Goal: Task Accomplishment & Management: Manage account settings

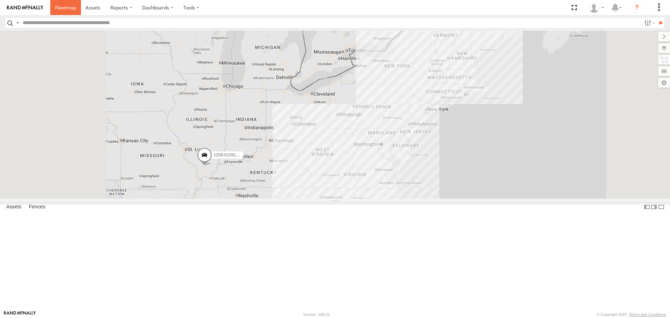
click at [58, 6] on span at bounding box center [65, 7] width 21 height 7
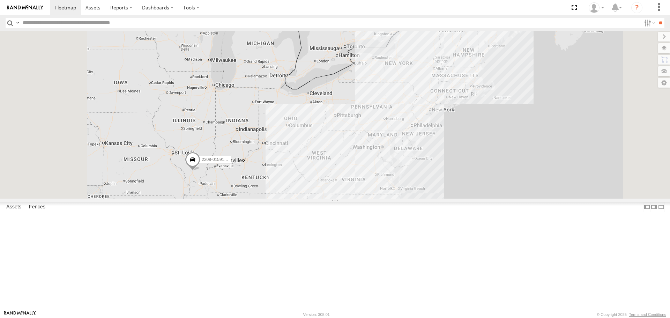
click at [485, 141] on div "2208-015910002284753" at bounding box center [335, 115] width 670 height 168
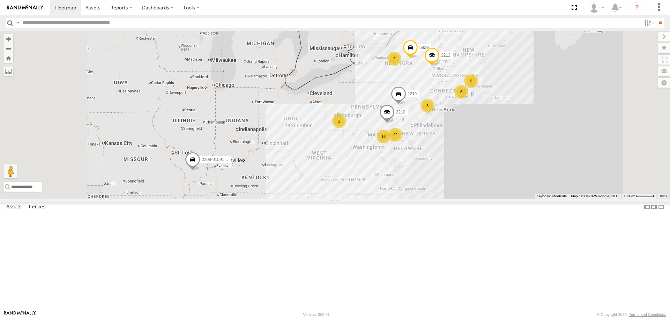
click at [418, 87] on div "2208-015910002284753 3 22 6 5 16 2 2210 2 2219 5829 2212" at bounding box center [335, 115] width 670 height 168
click at [0, 0] on div "My Bobs" at bounding box center [0, 0] width 0 height 0
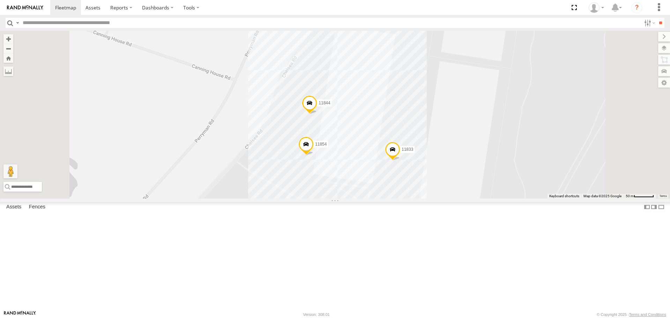
scroll to position [306, 0]
click at [0, 0] on div "Utica, [GEOGRAPHIC_DATA] - Mattress" at bounding box center [0, 0] width 0 height 0
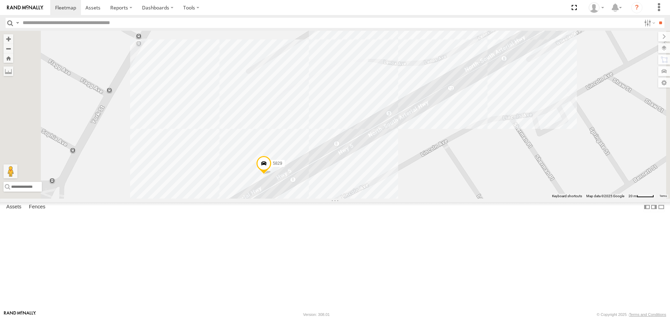
click at [272, 175] on span at bounding box center [263, 165] width 15 height 19
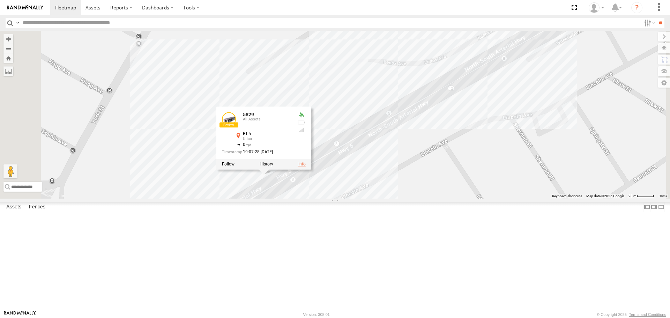
click at [306, 167] on link at bounding box center [301, 164] width 7 height 5
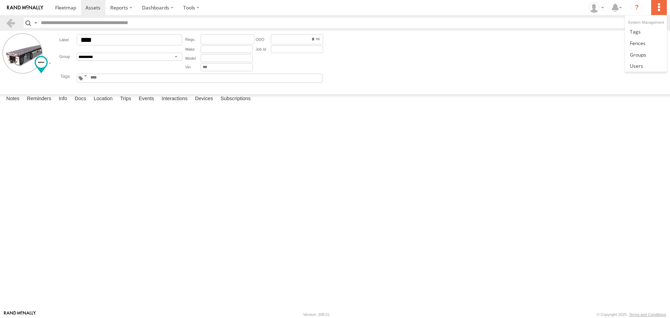
click at [660, 9] on label at bounding box center [658, 7] width 15 height 15
click at [637, 45] on span at bounding box center [638, 43] width 16 height 7
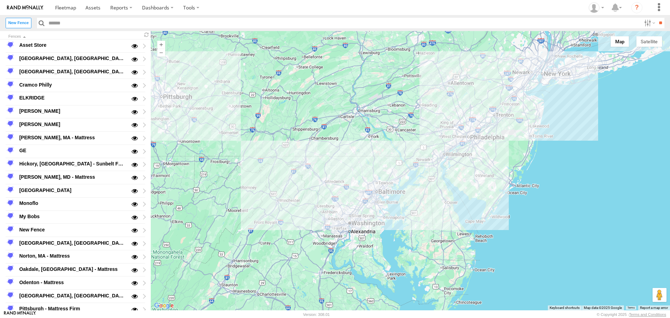
drag, startPoint x: 435, startPoint y: 187, endPoint x: 475, endPoint y: 161, distance: 47.9
click at [475, 161] on div at bounding box center [410, 170] width 519 height 279
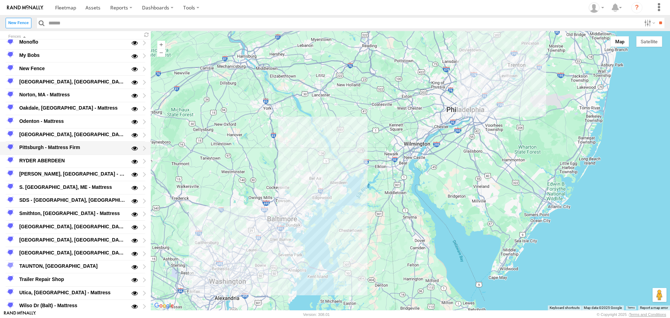
scroll to position [163, 0]
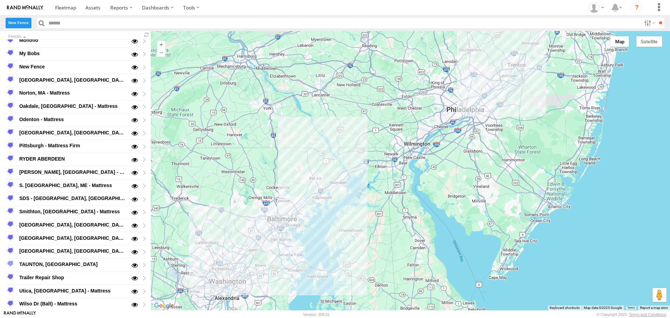
click at [10, 22] on label "New Fence" at bounding box center [19, 23] width 26 height 10
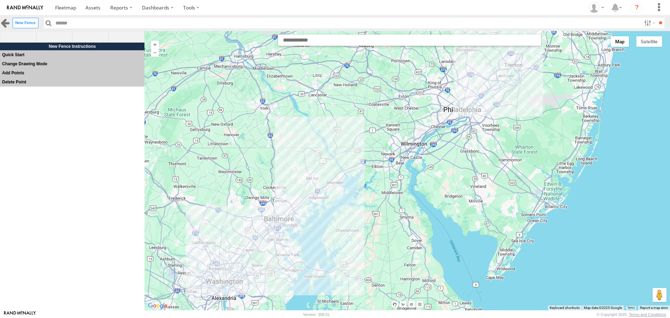
click at [8, 22] on link at bounding box center [5, 23] width 10 height 10
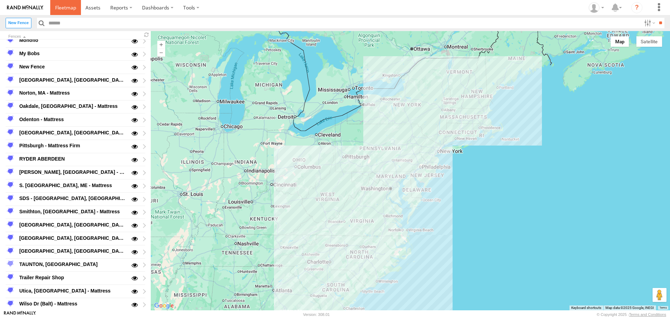
click at [75, 8] on span at bounding box center [65, 7] width 21 height 7
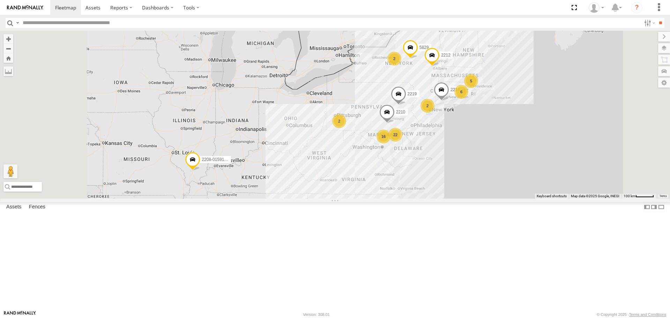
click at [0, 0] on span at bounding box center [0, 0] width 0 height 0
click at [25, 24] on input "text" at bounding box center [330, 23] width 621 height 10
click at [46, 22] on input "text" at bounding box center [330, 23] width 621 height 10
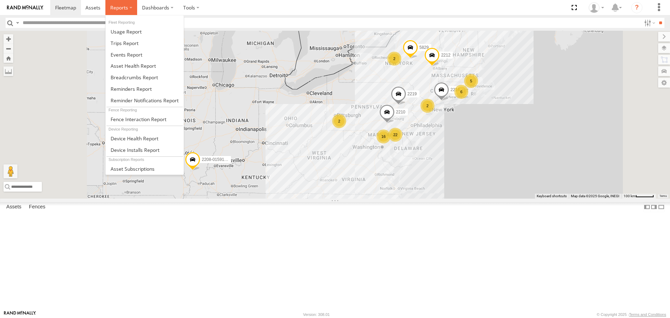
click at [131, 8] on label at bounding box center [121, 7] width 32 height 15
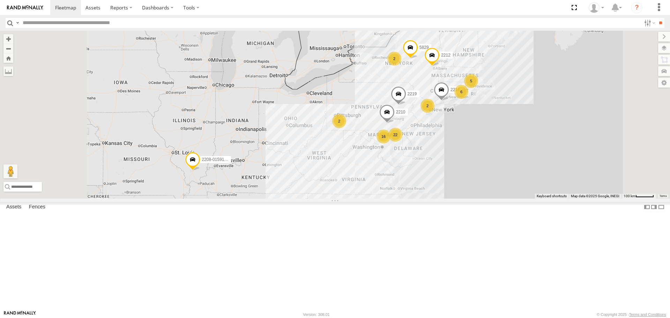
click at [230, 24] on input "text" at bounding box center [330, 23] width 621 height 10
click at [572, 6] on span at bounding box center [574, 7] width 14 height 15
